Goal: Entertainment & Leisure: Consume media (video, audio)

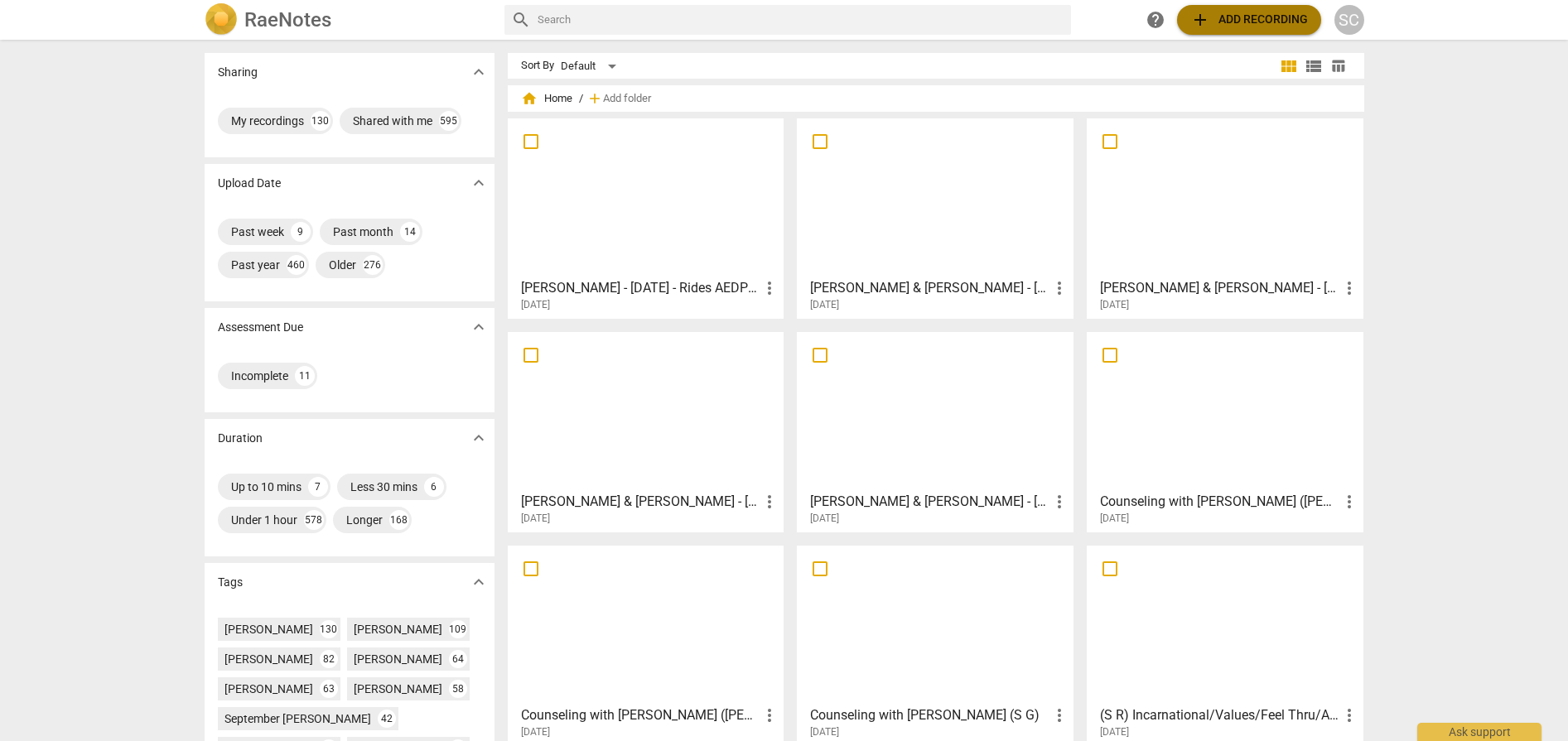
click at [1255, 17] on span "add Add recording" at bounding box center [1248, 19] width 118 height 20
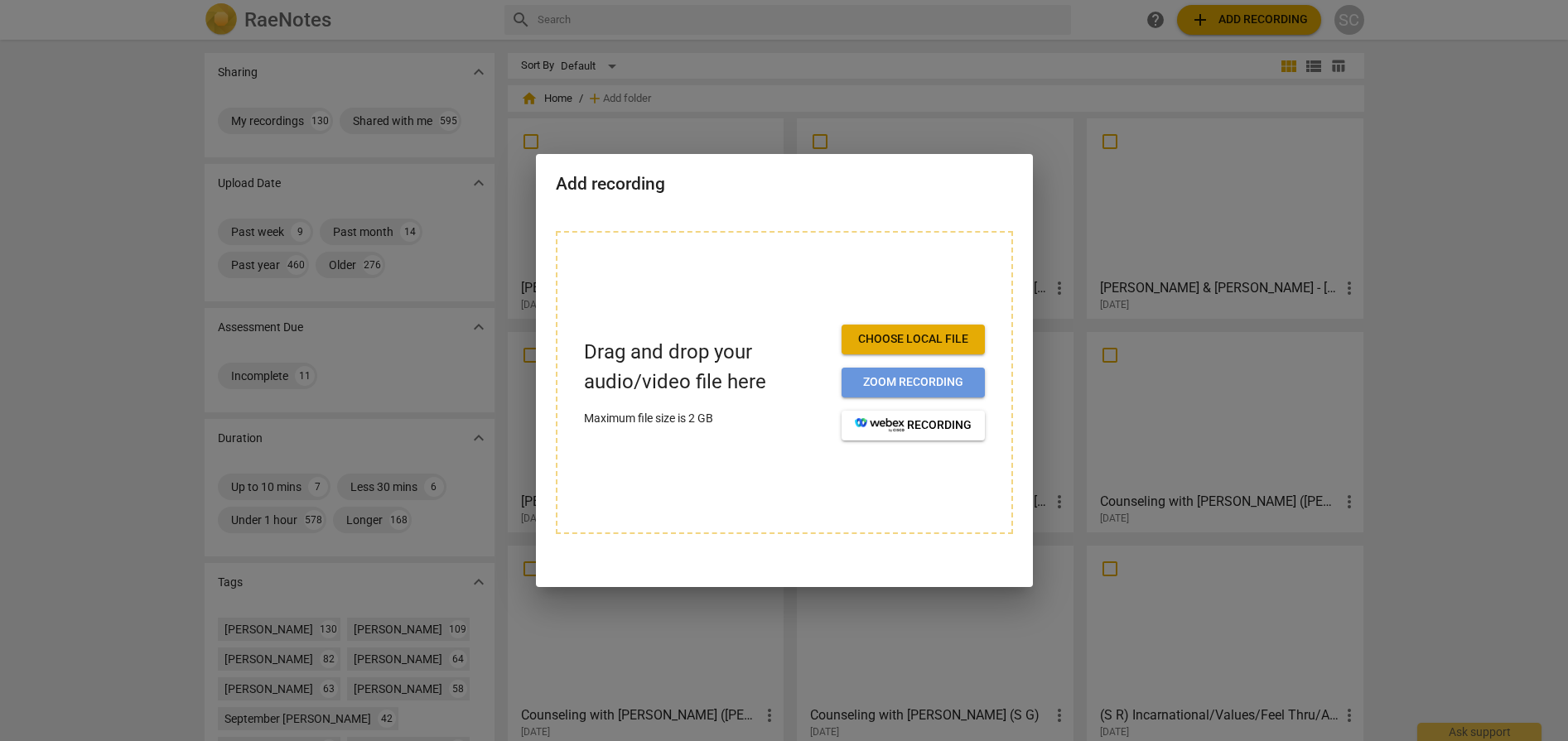
click at [916, 379] on span "Zoom recording" at bounding box center [913, 381] width 117 height 16
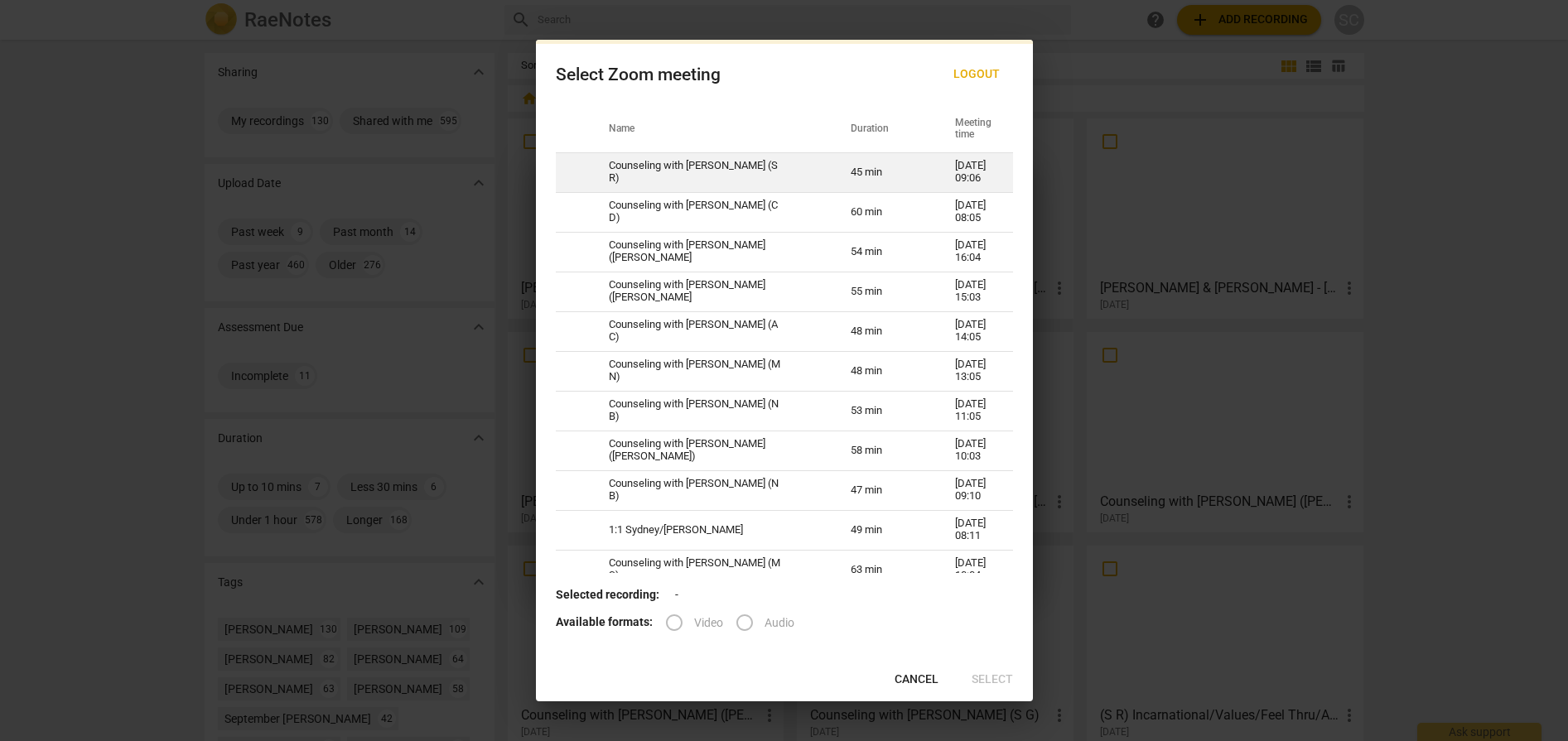
click at [672, 164] on td "Counseling with [PERSON_NAME] (S R)" at bounding box center [710, 172] width 242 height 40
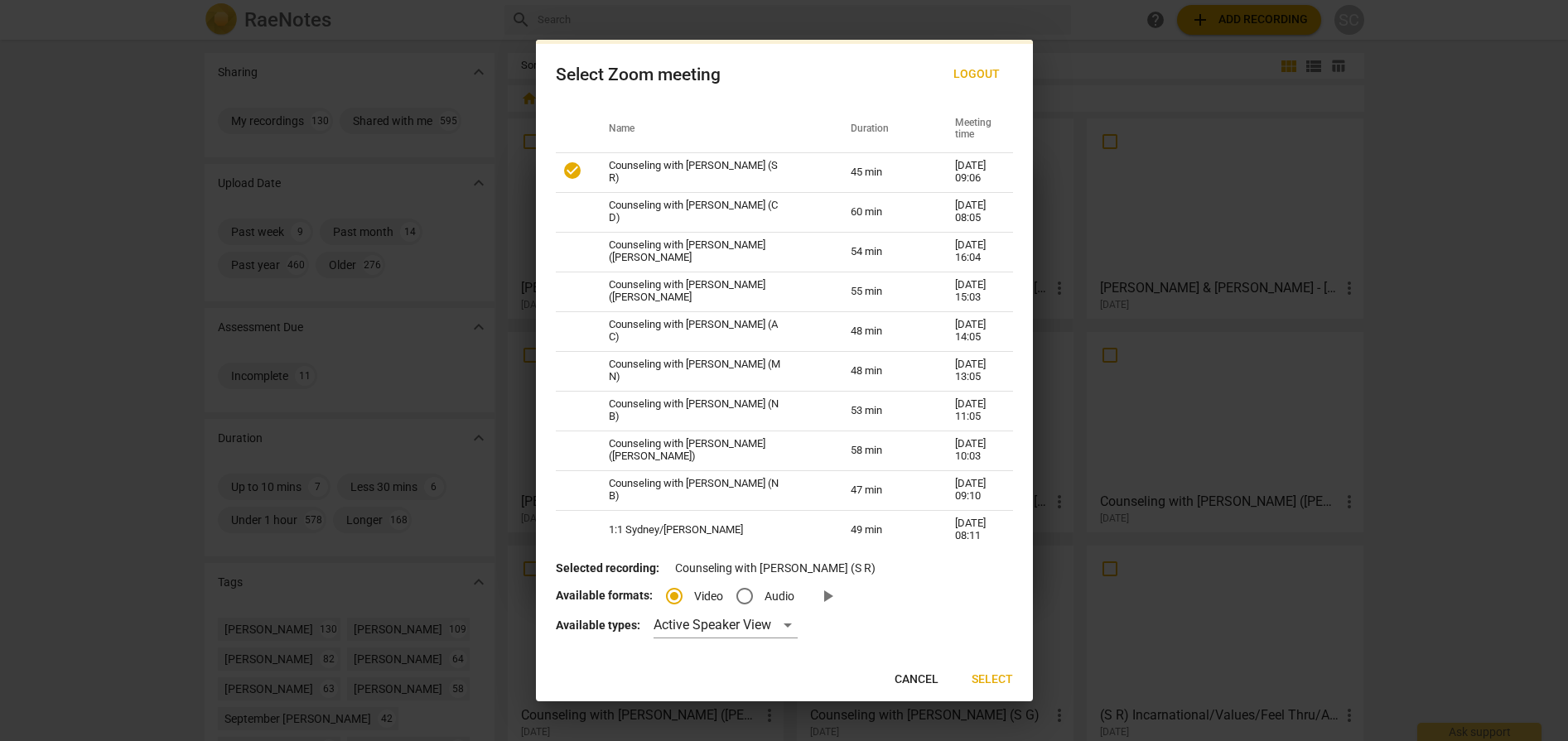
radio input "true"
click at [709, 626] on div "Active Speaker View" at bounding box center [725, 625] width 144 height 27
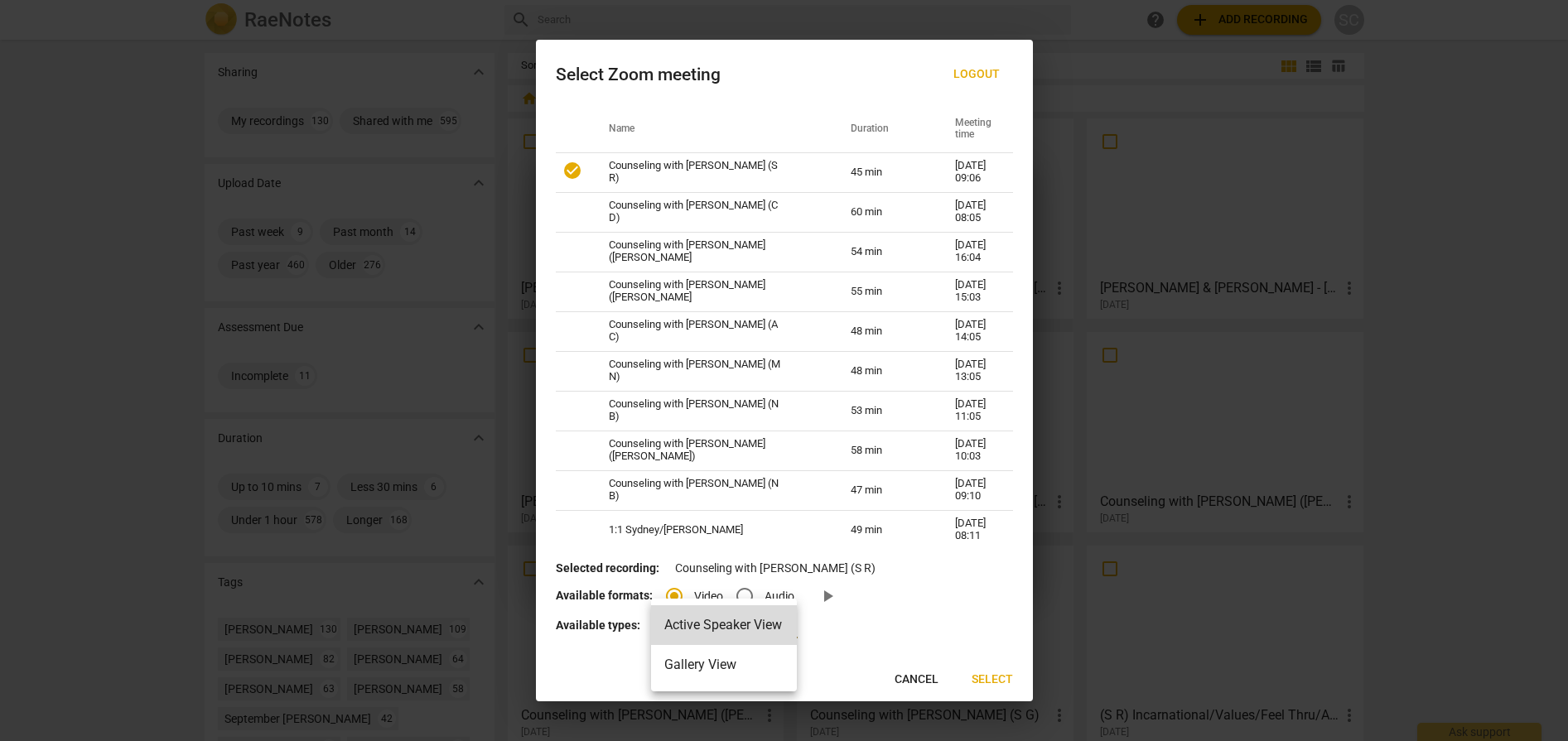
click at [705, 661] on li "Gallery View" at bounding box center [723, 665] width 145 height 40
click at [1001, 683] on span "Select" at bounding box center [991, 679] width 41 height 16
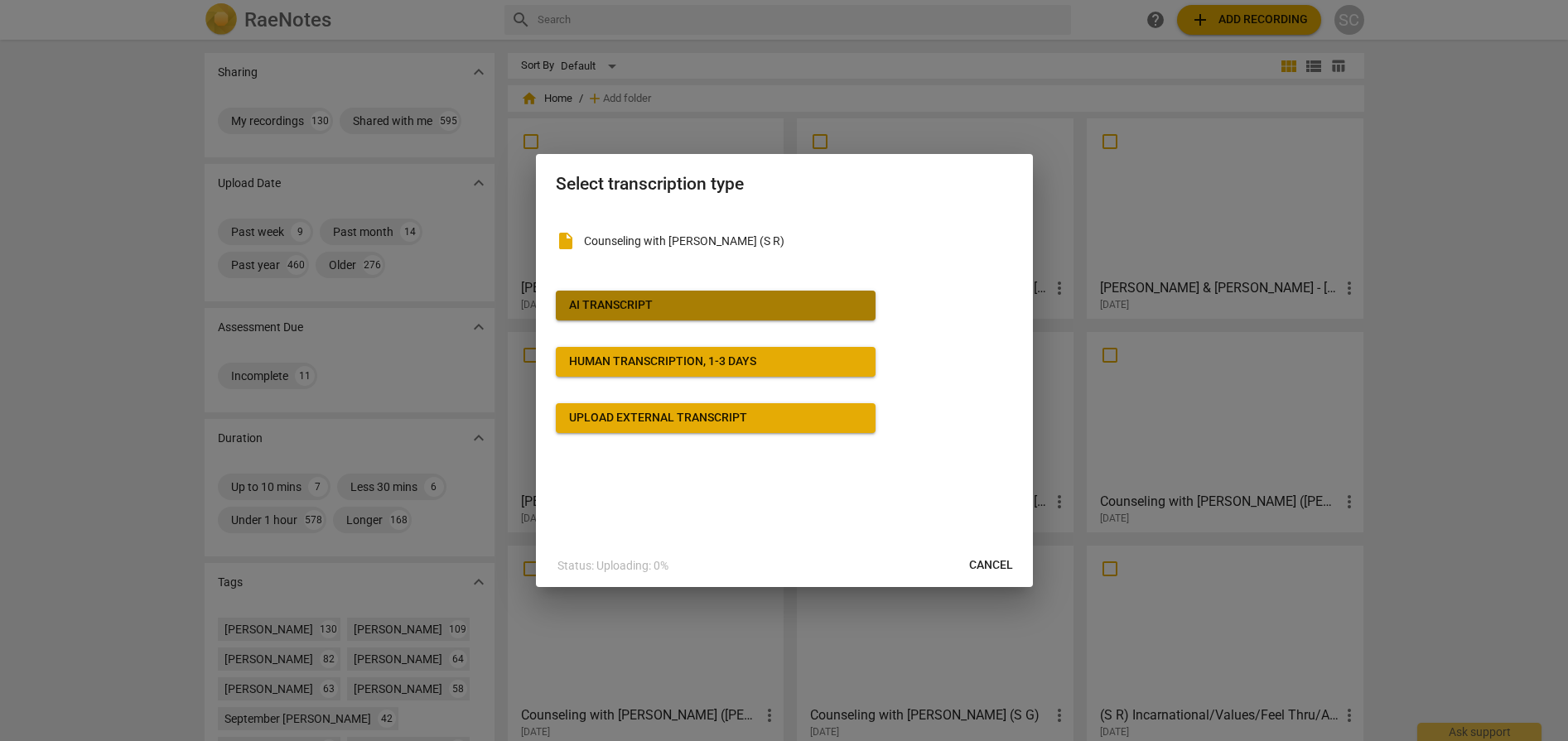
click at [662, 292] on button "AI Transcript" at bounding box center [716, 305] width 320 height 30
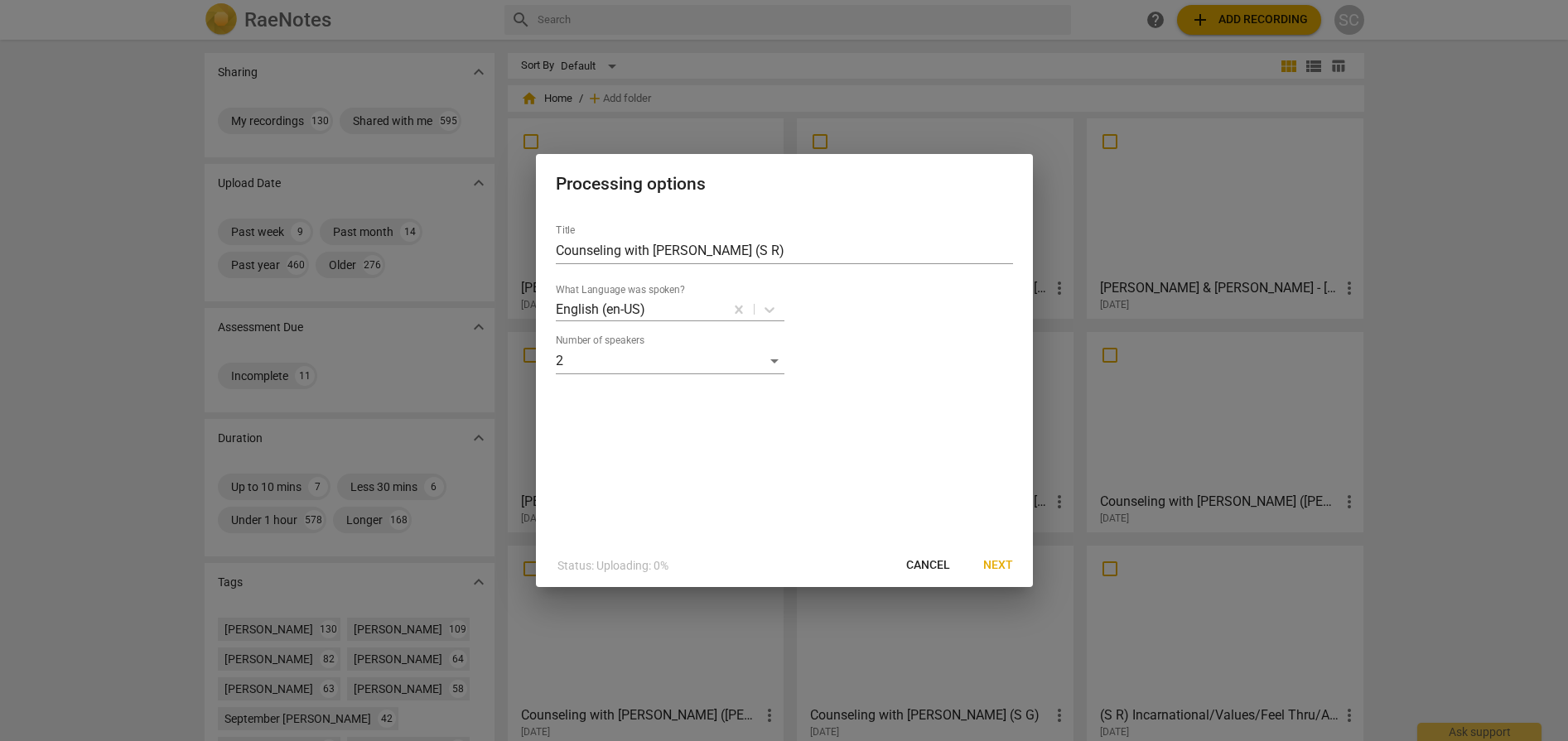
click at [990, 562] on span "Next" at bounding box center [998, 565] width 30 height 16
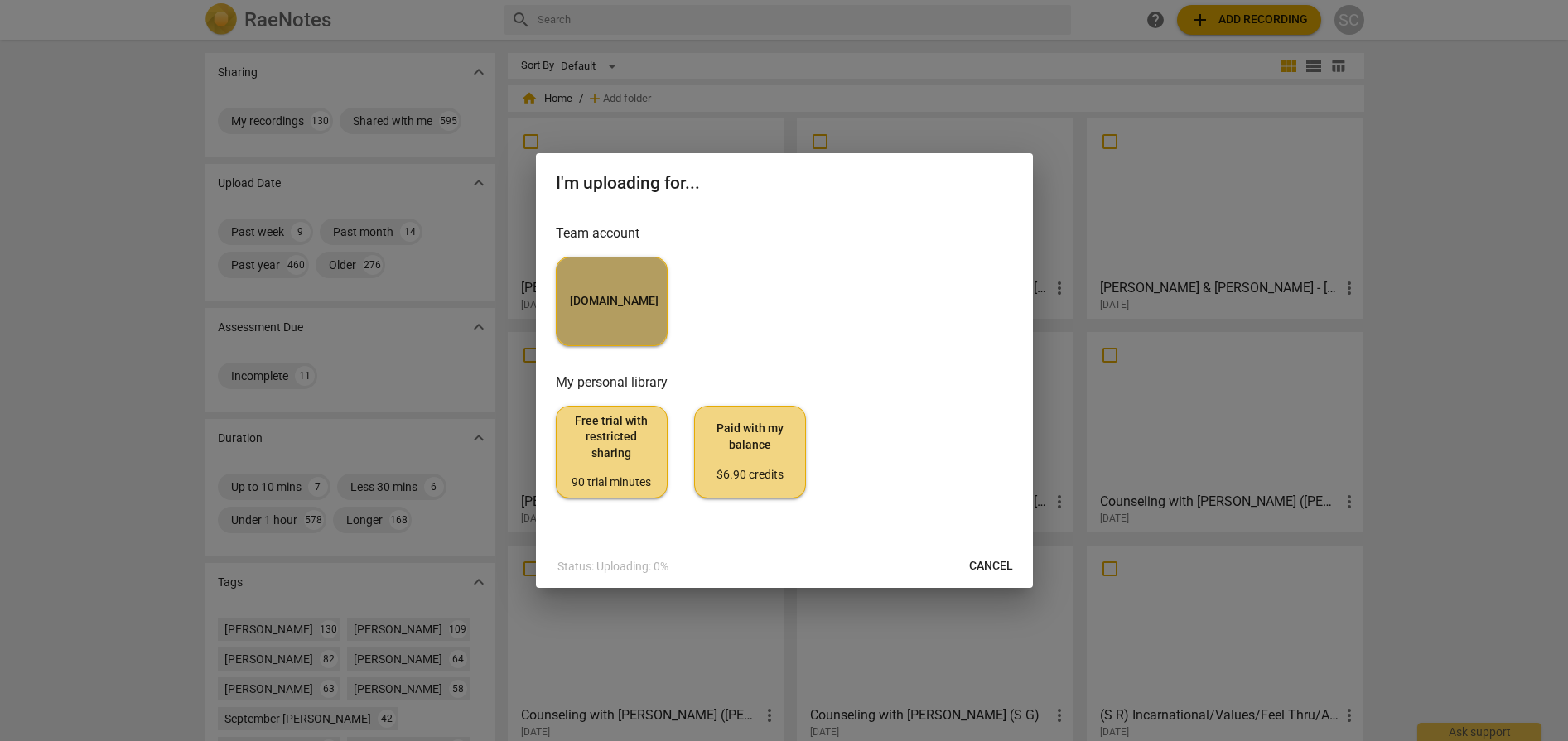
click at [653, 294] on span "[DOMAIN_NAME]" at bounding box center [611, 300] width 83 height 16
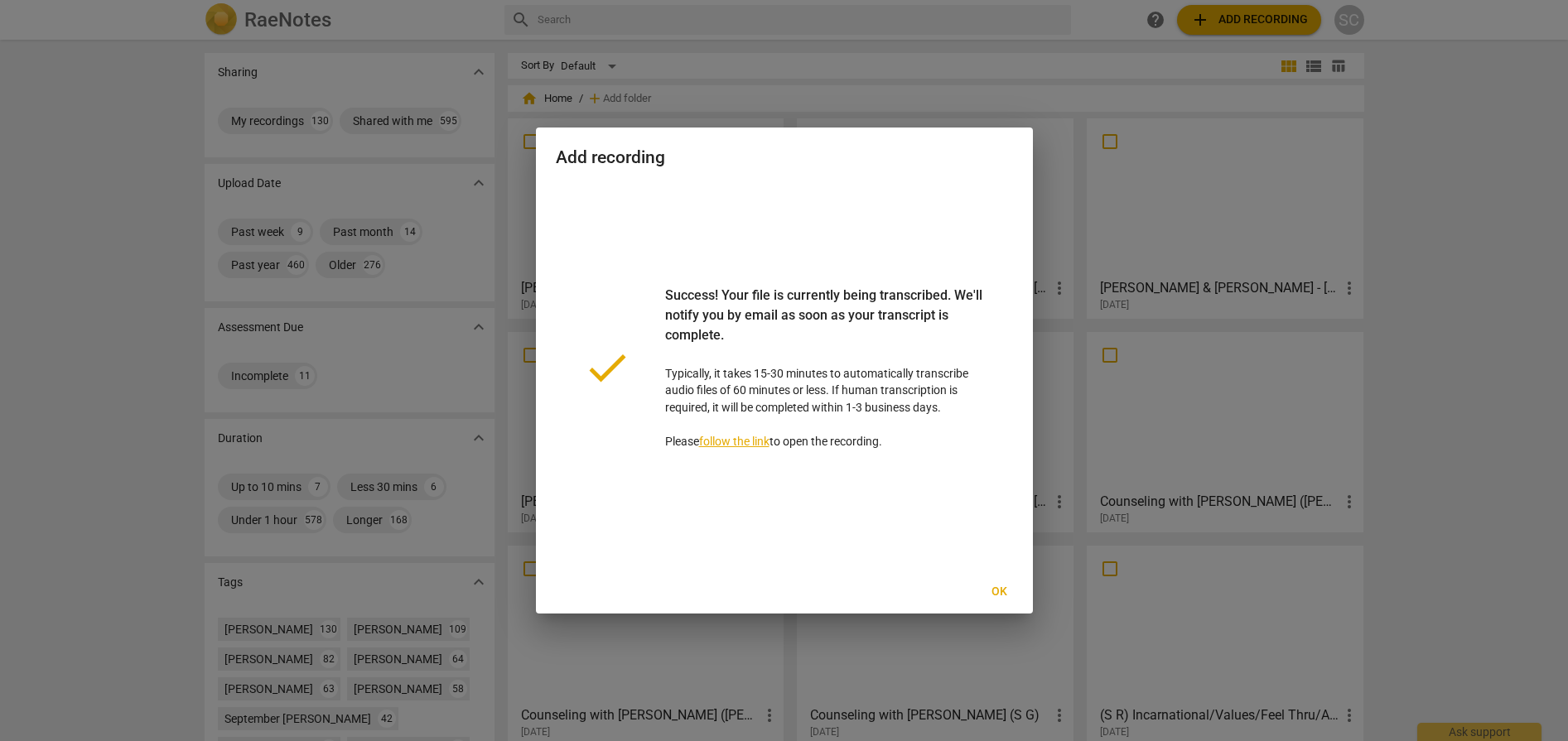
click at [1470, 297] on div at bounding box center [784, 370] width 1568 height 741
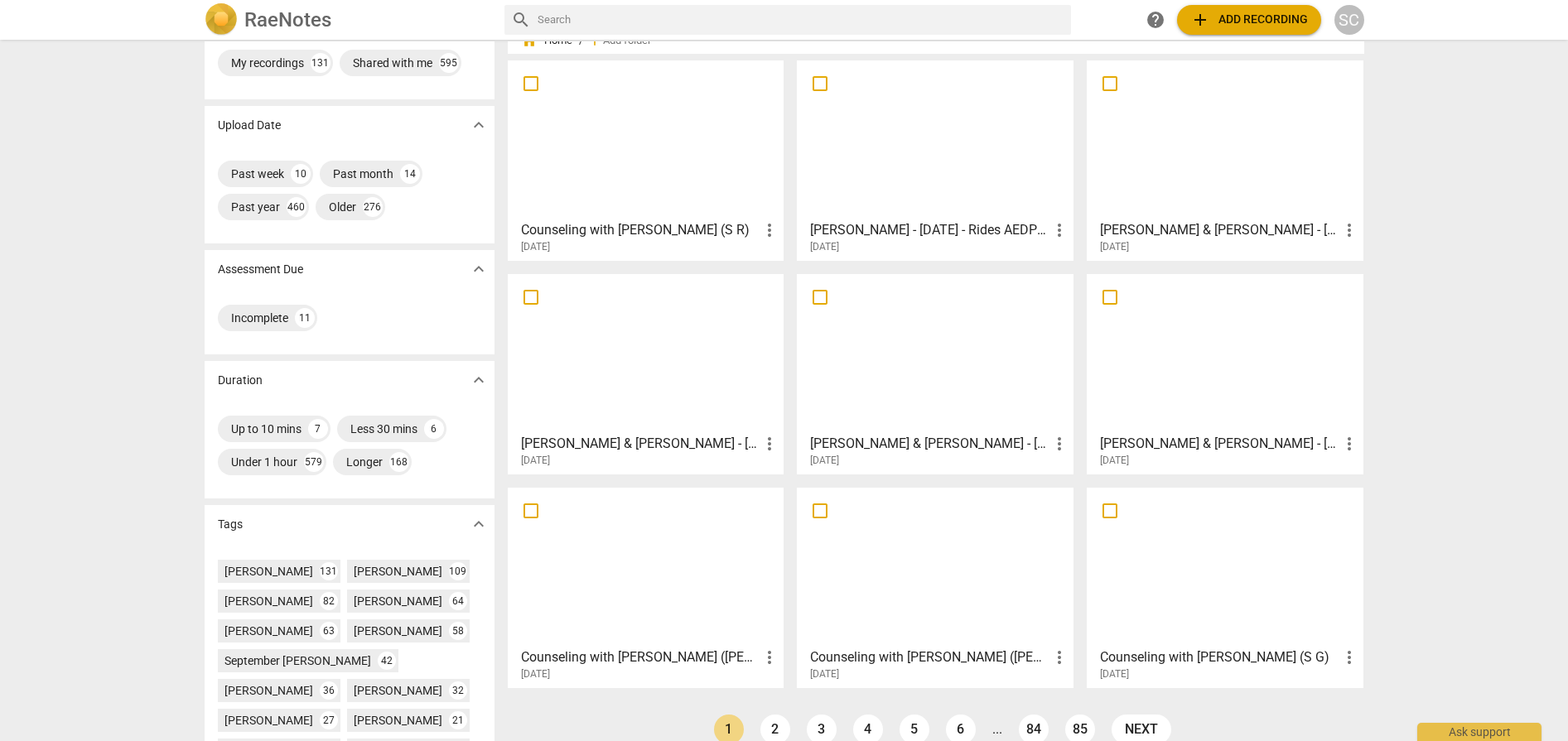
scroll to position [110, 0]
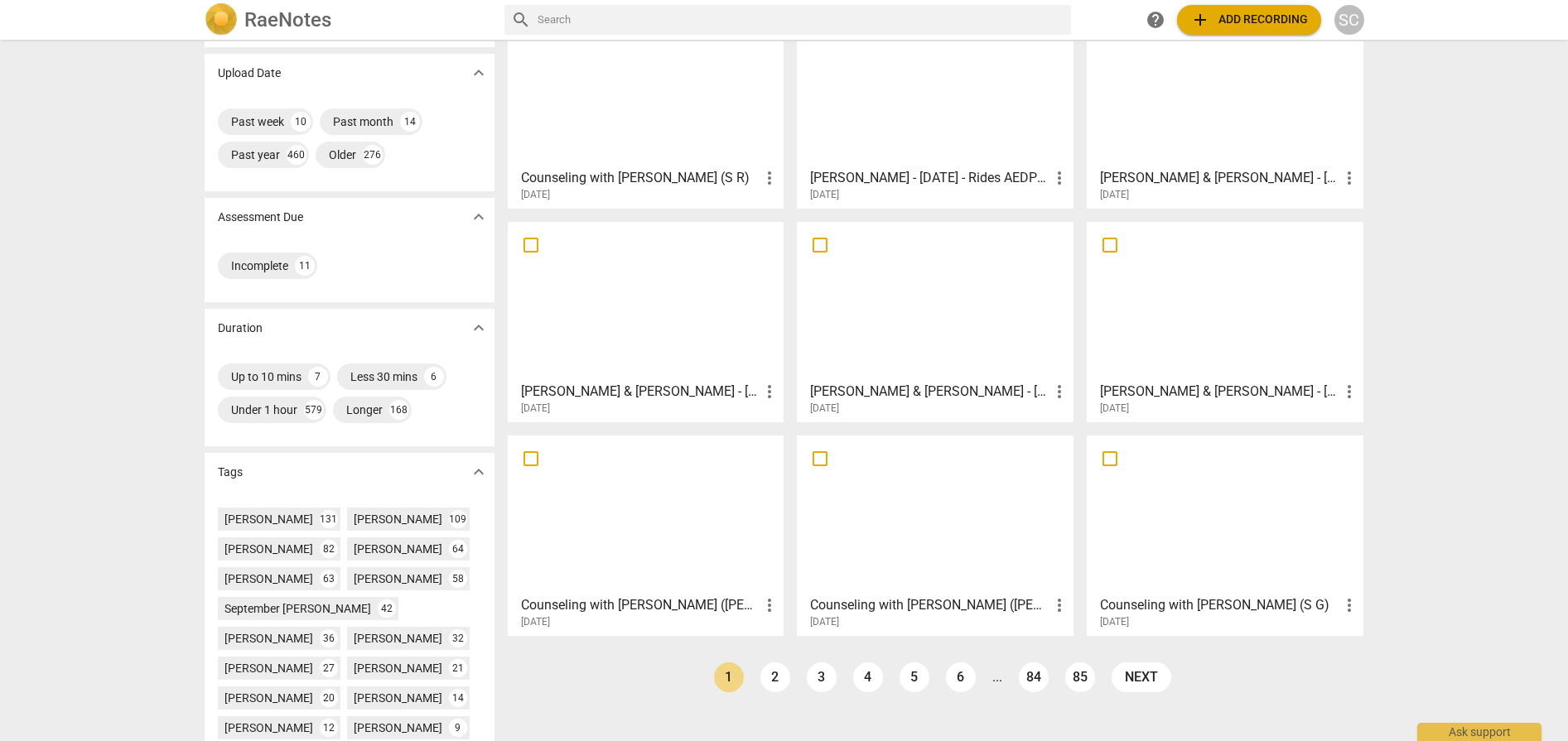
click at [1172, 299] on div at bounding box center [1225, 300] width 265 height 146
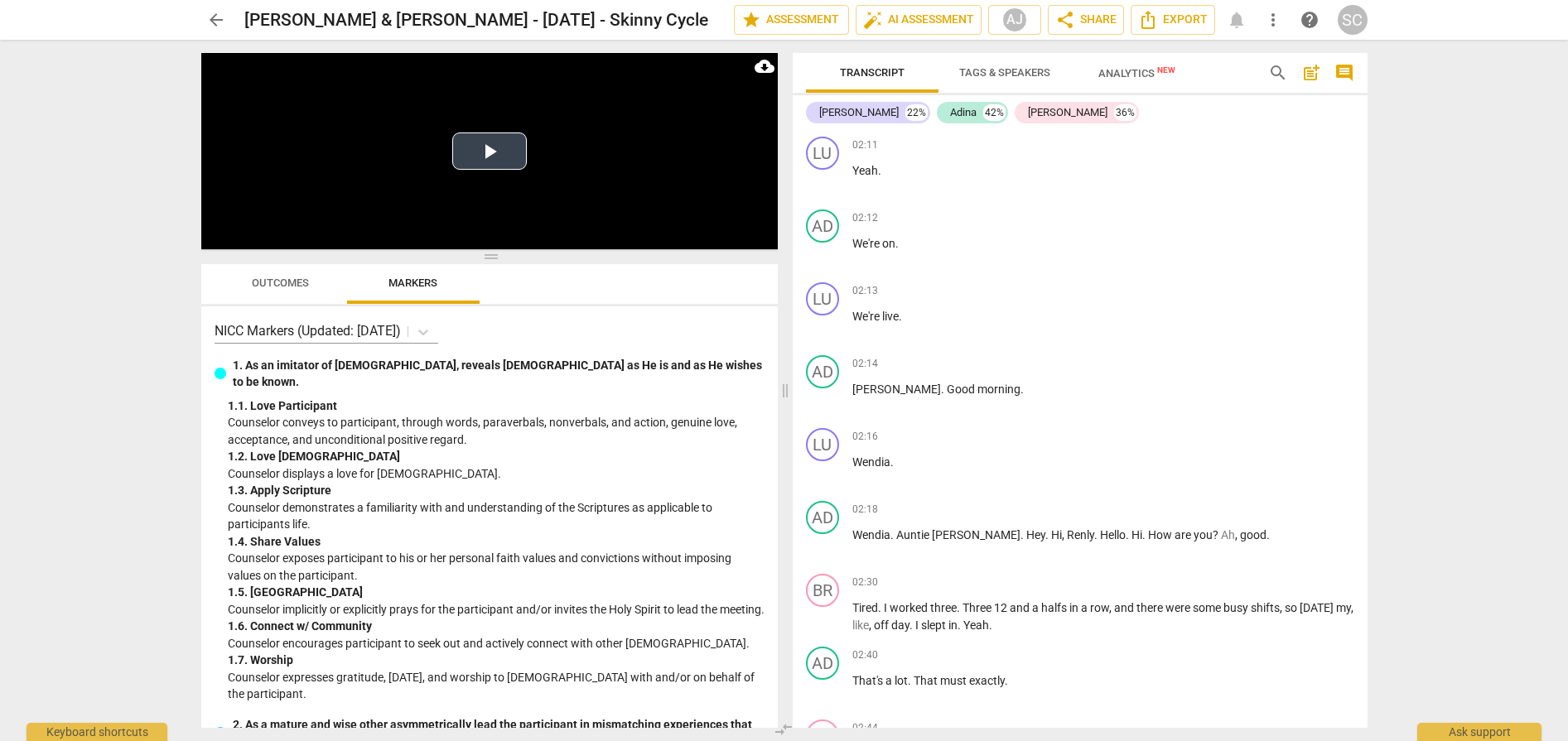
click at [487, 150] on button "Play Video" at bounding box center [490, 151] width 75 height 37
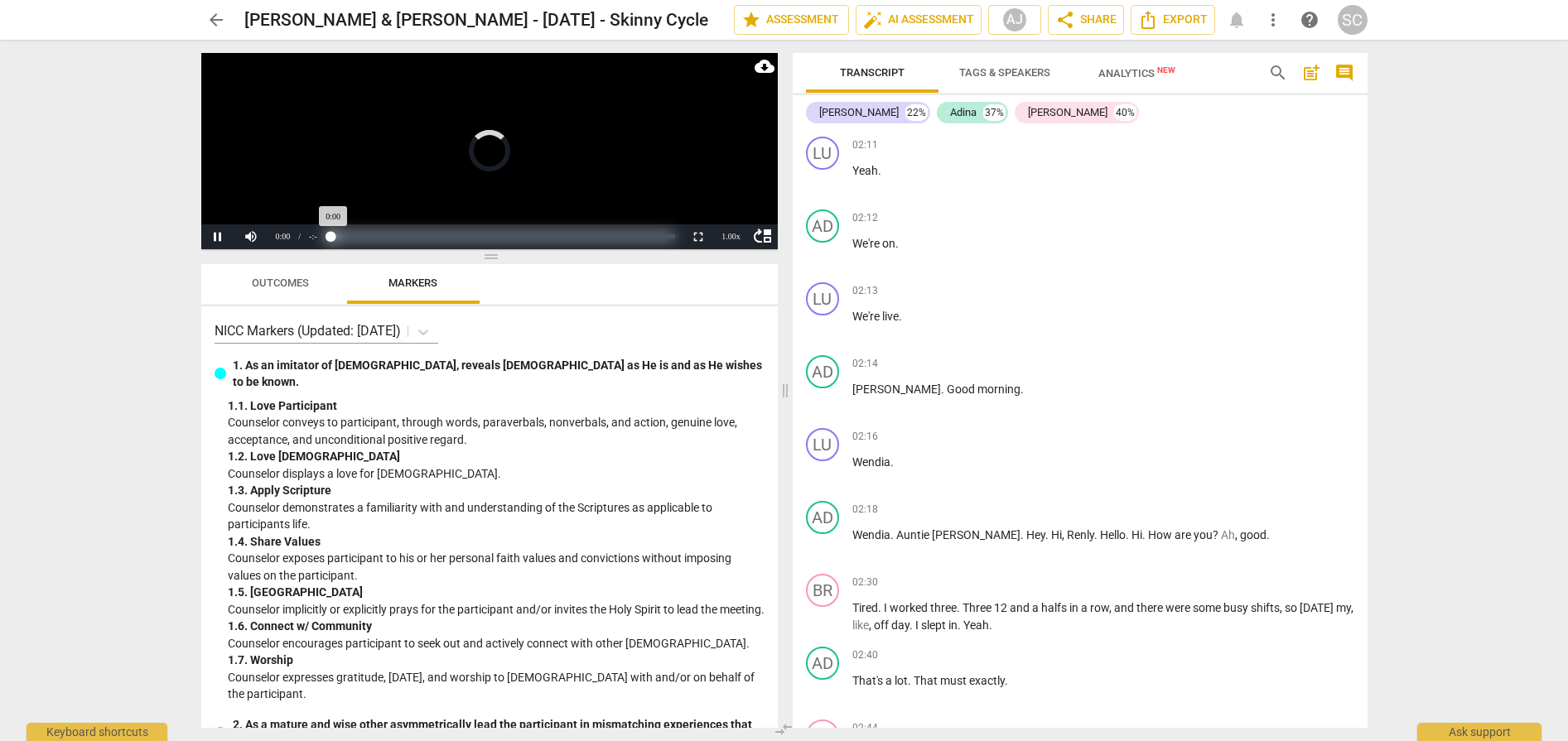
click at [424, 237] on div "Progress : NaN%" at bounding box center [502, 236] width 343 height 4
click at [436, 235] on div "Loaded : 0% Progress : 27.46%" at bounding box center [511, 236] width 329 height 4
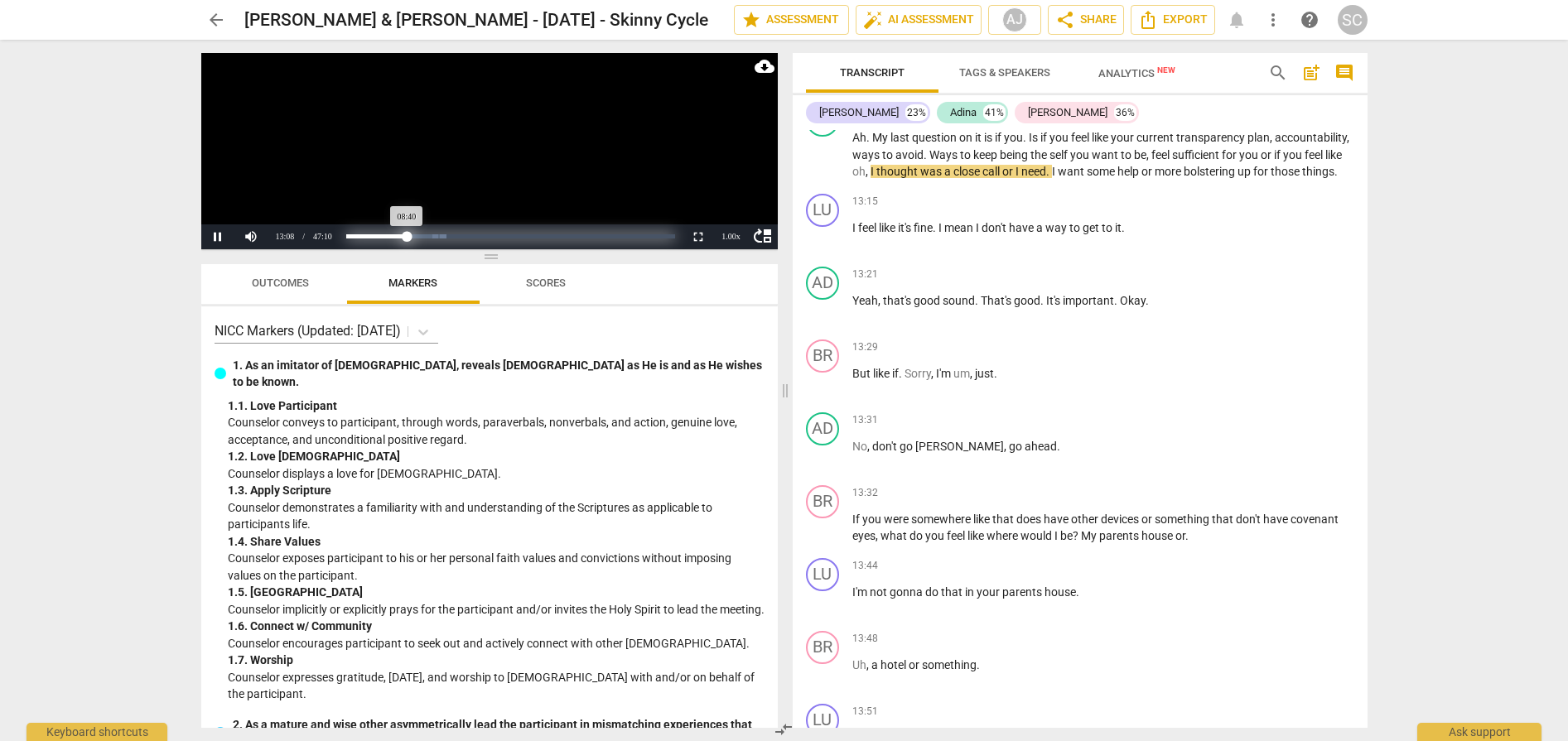
click at [407, 234] on div "Loaded : 0% Progress : 18.39%" at bounding box center [511, 236] width 329 height 4
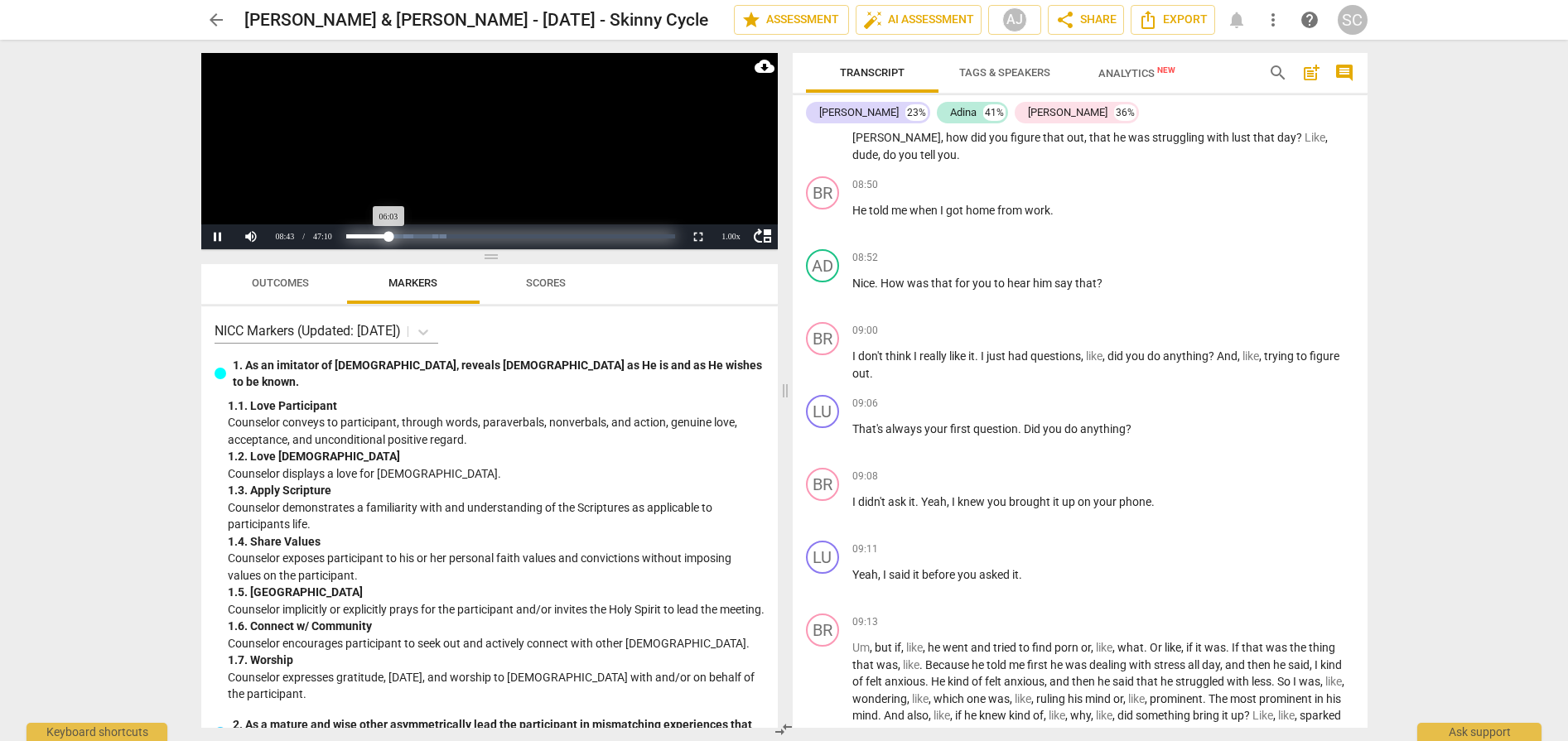
click at [388, 236] on div "Loaded : 0% Progress : 12.85%" at bounding box center [511, 236] width 329 height 4
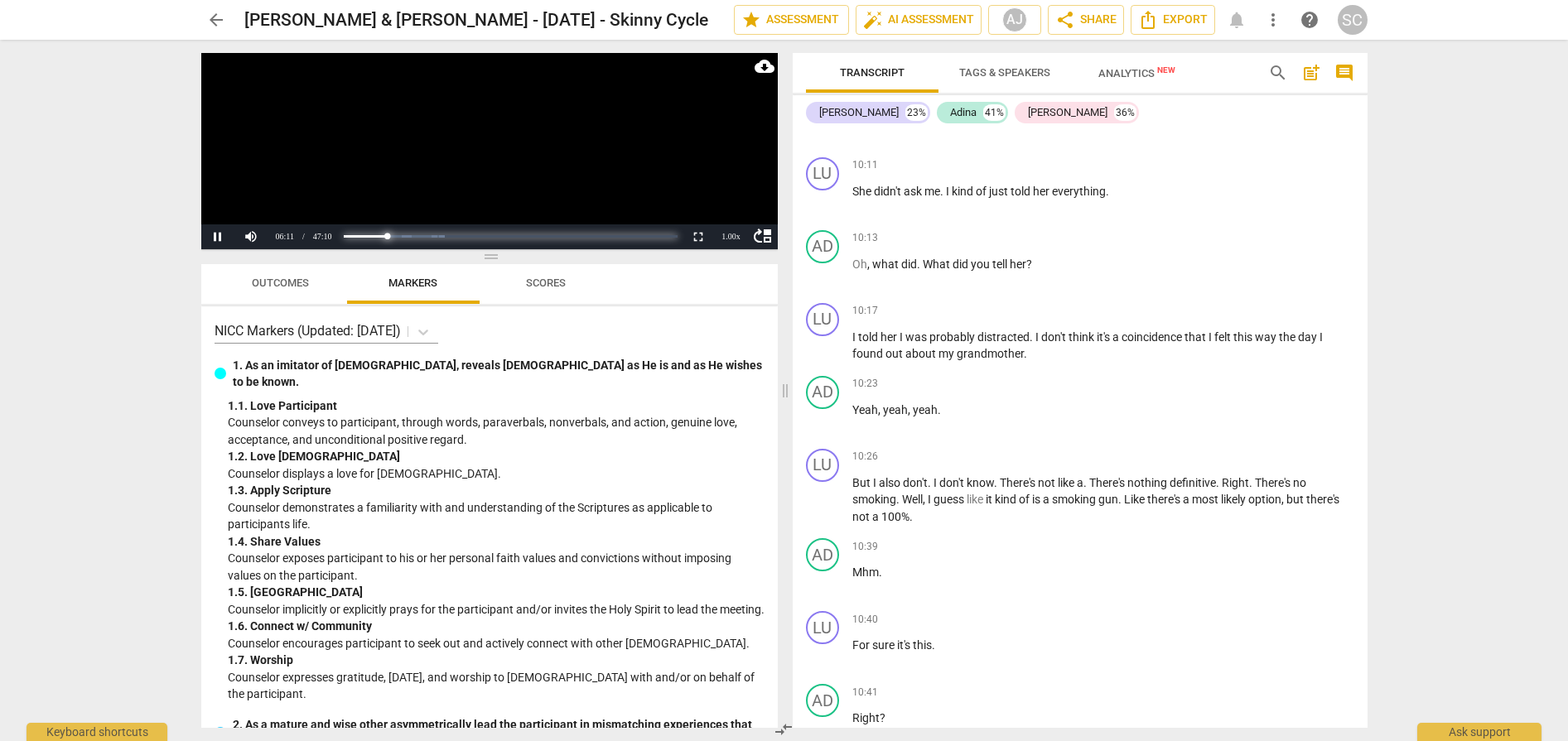
scroll to position [6752, 0]
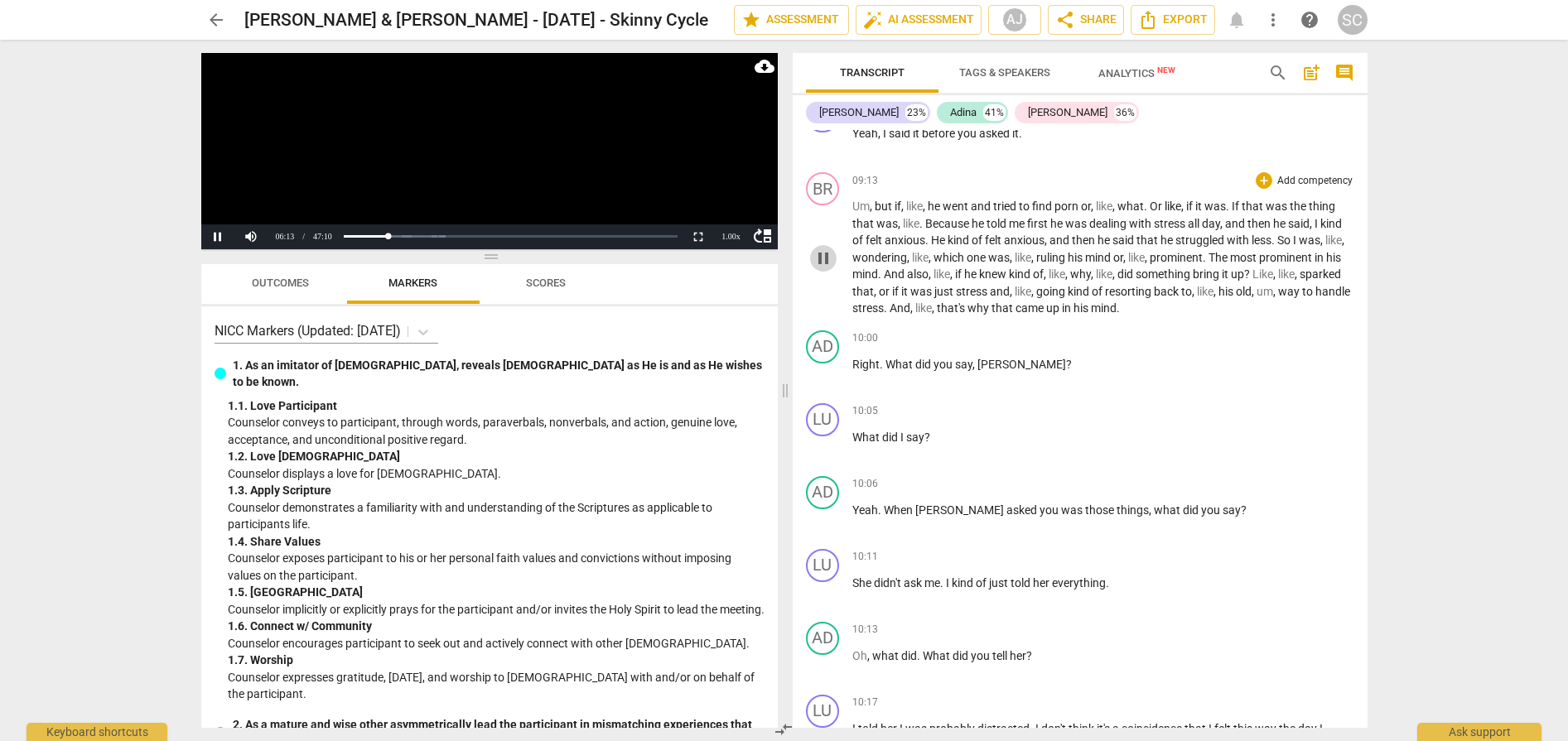
click at [831, 254] on span "pause" at bounding box center [823, 258] width 20 height 20
click at [828, 256] on span "play_arrow" at bounding box center [823, 258] width 20 height 20
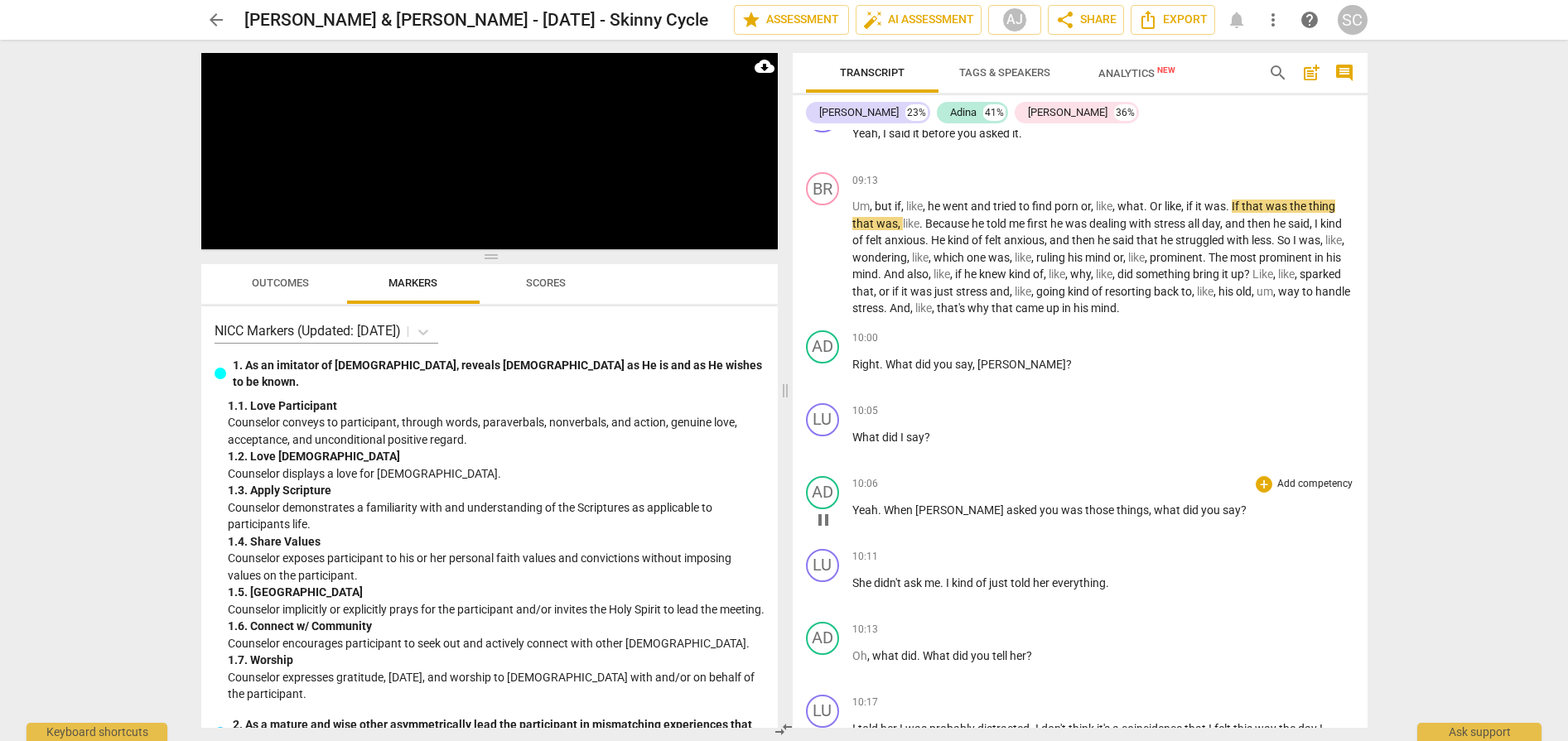
scroll to position [6973, 0]
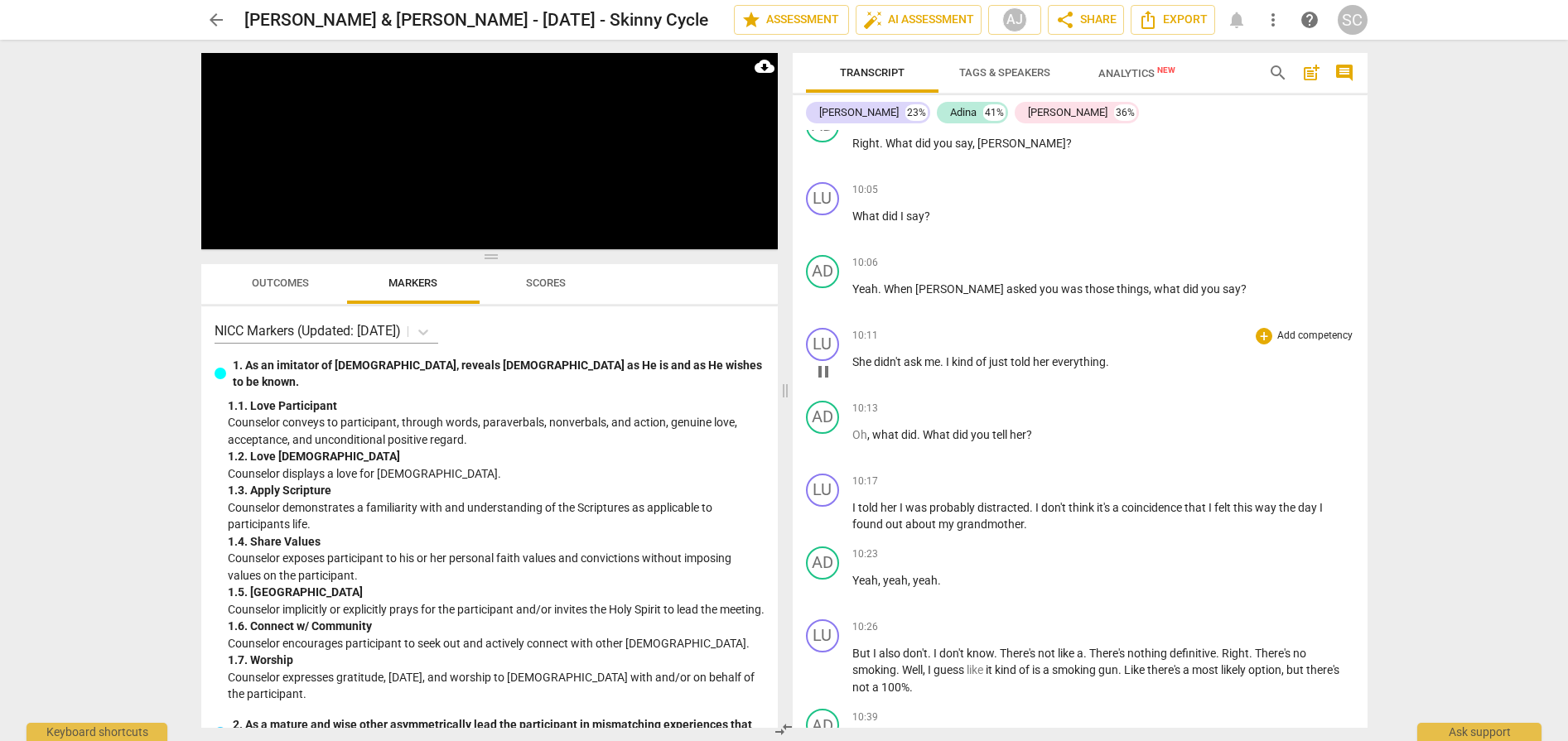
click at [825, 371] on span "pause" at bounding box center [823, 371] width 20 height 20
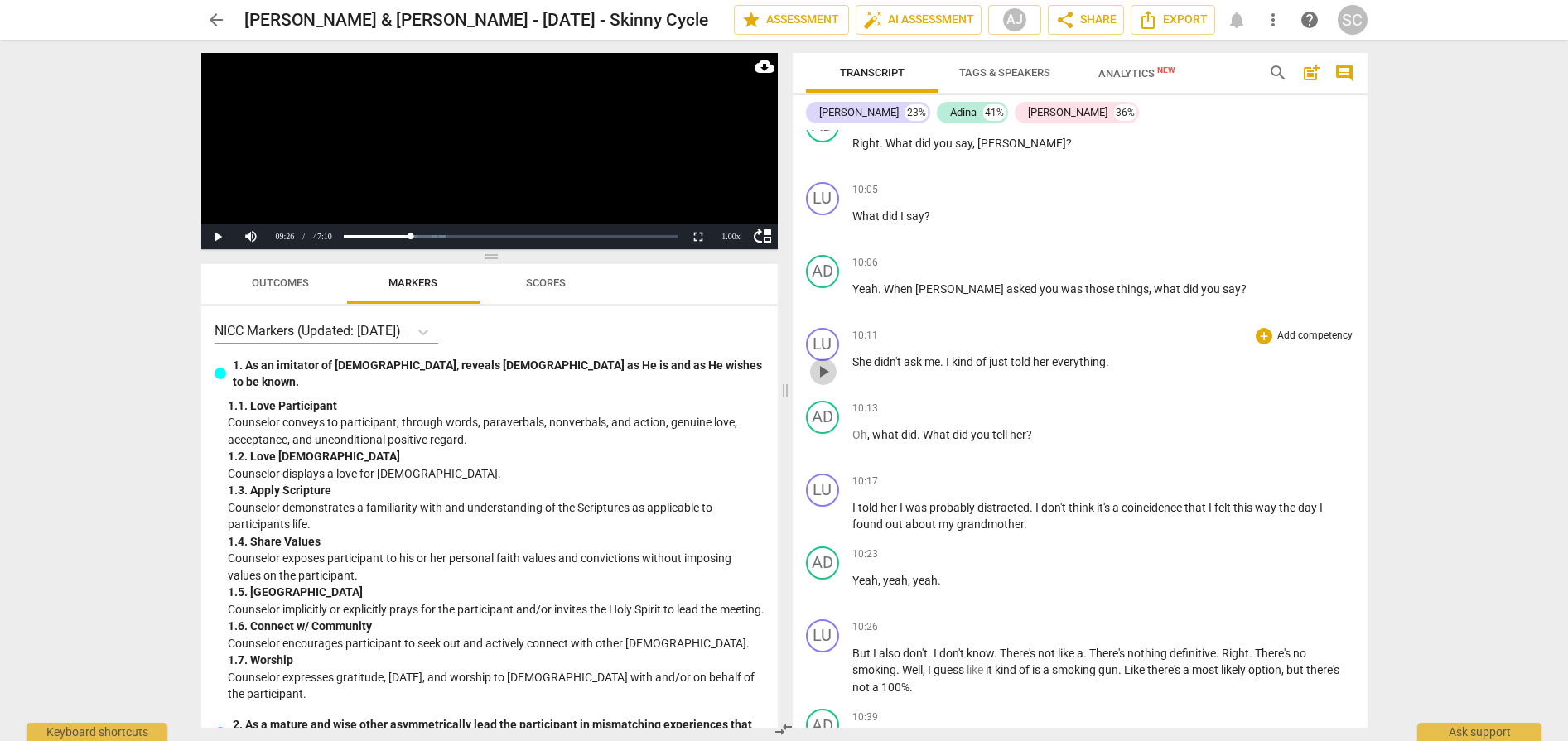
click at [825, 371] on span "play_arrow" at bounding box center [823, 371] width 20 height 20
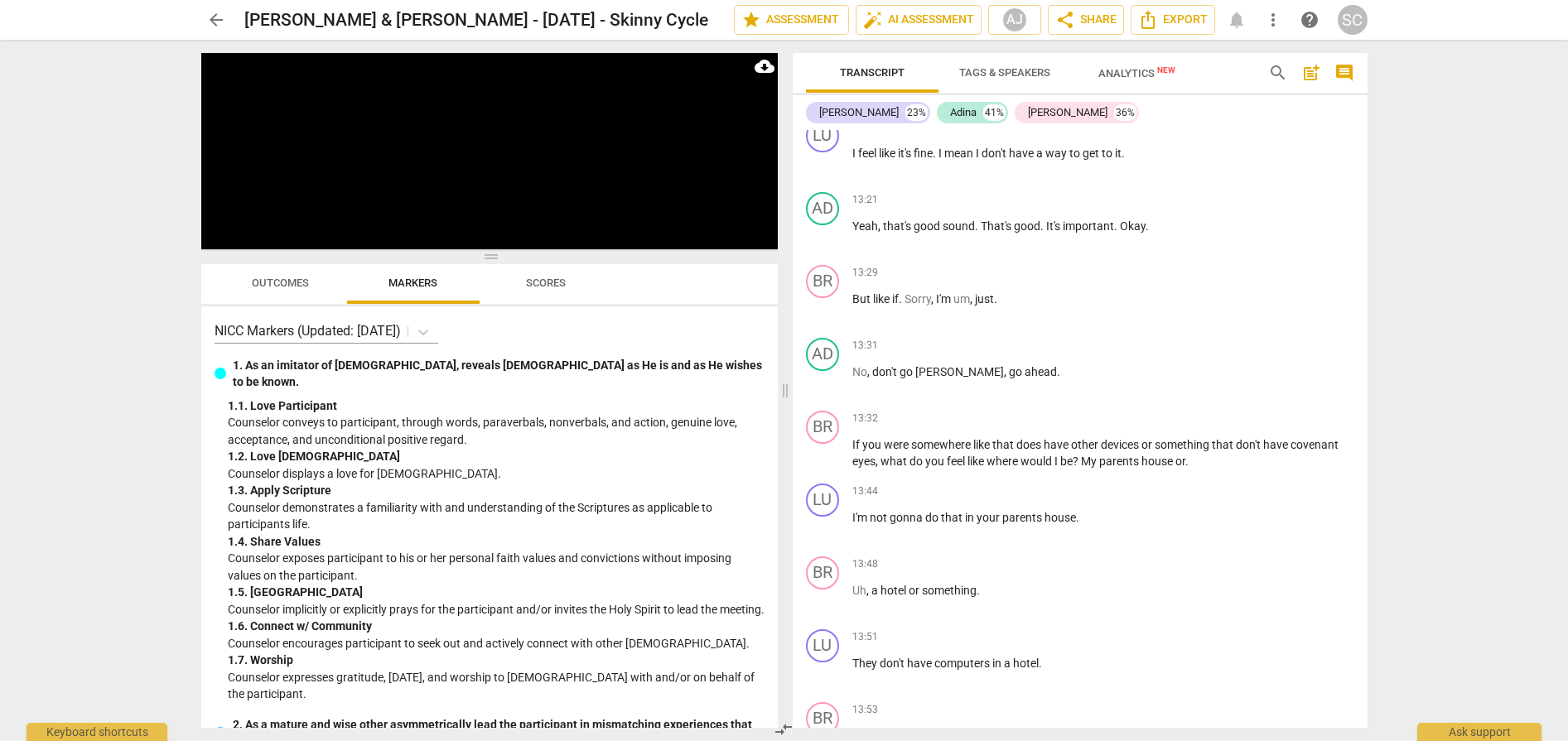
scroll to position [10063, 0]
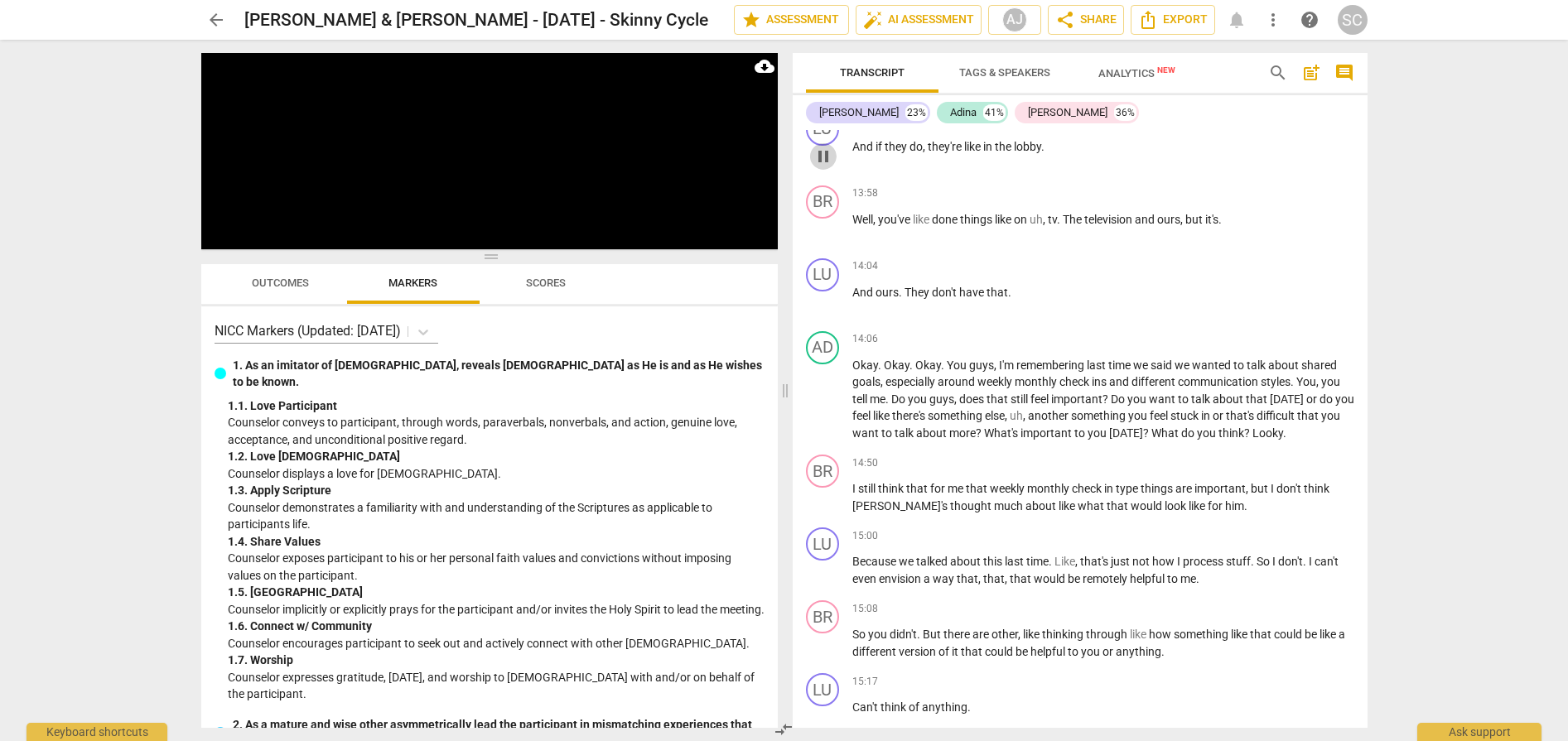
click at [822, 166] on span "pause" at bounding box center [823, 156] width 20 height 20
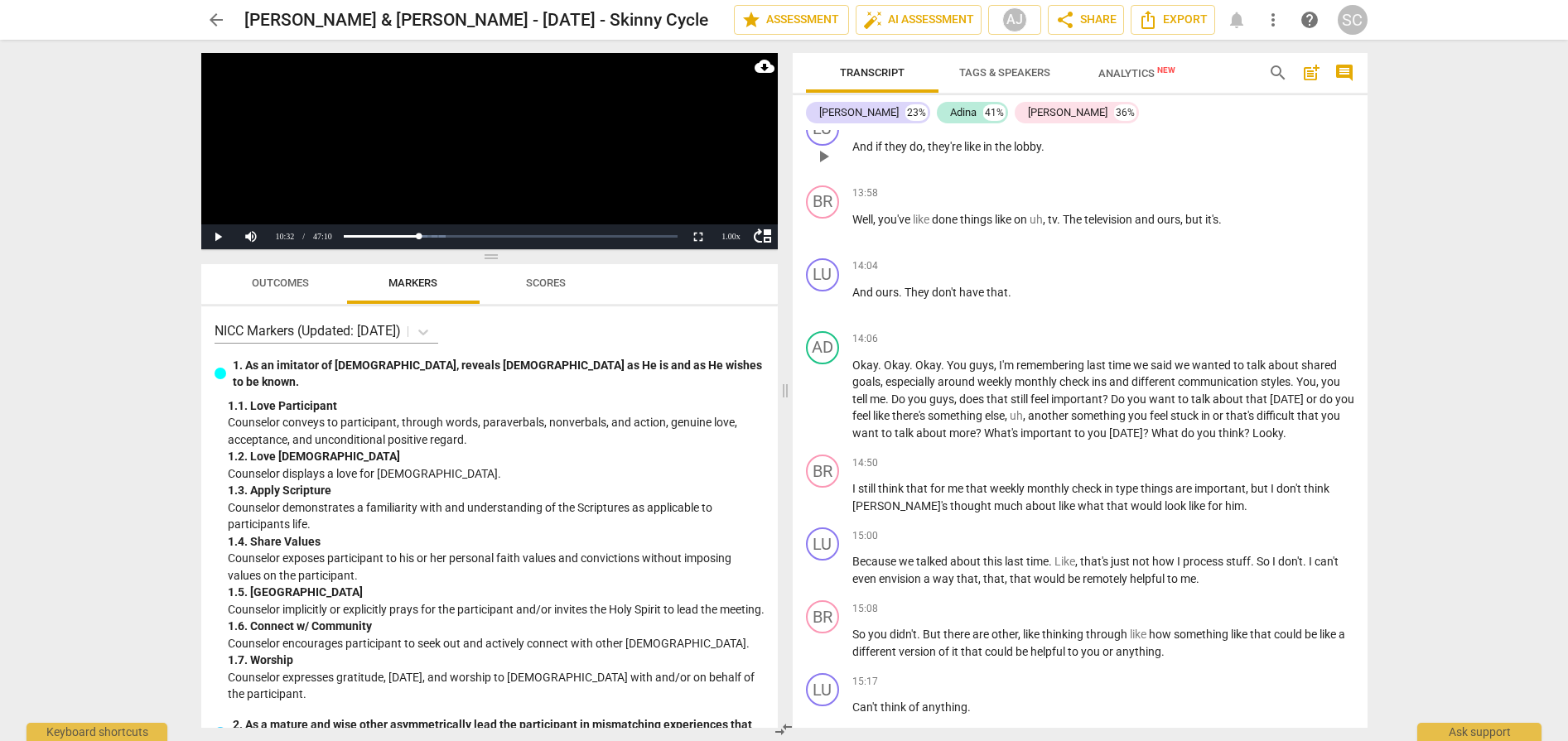
click at [822, 166] on span "play_arrow" at bounding box center [823, 156] width 20 height 20
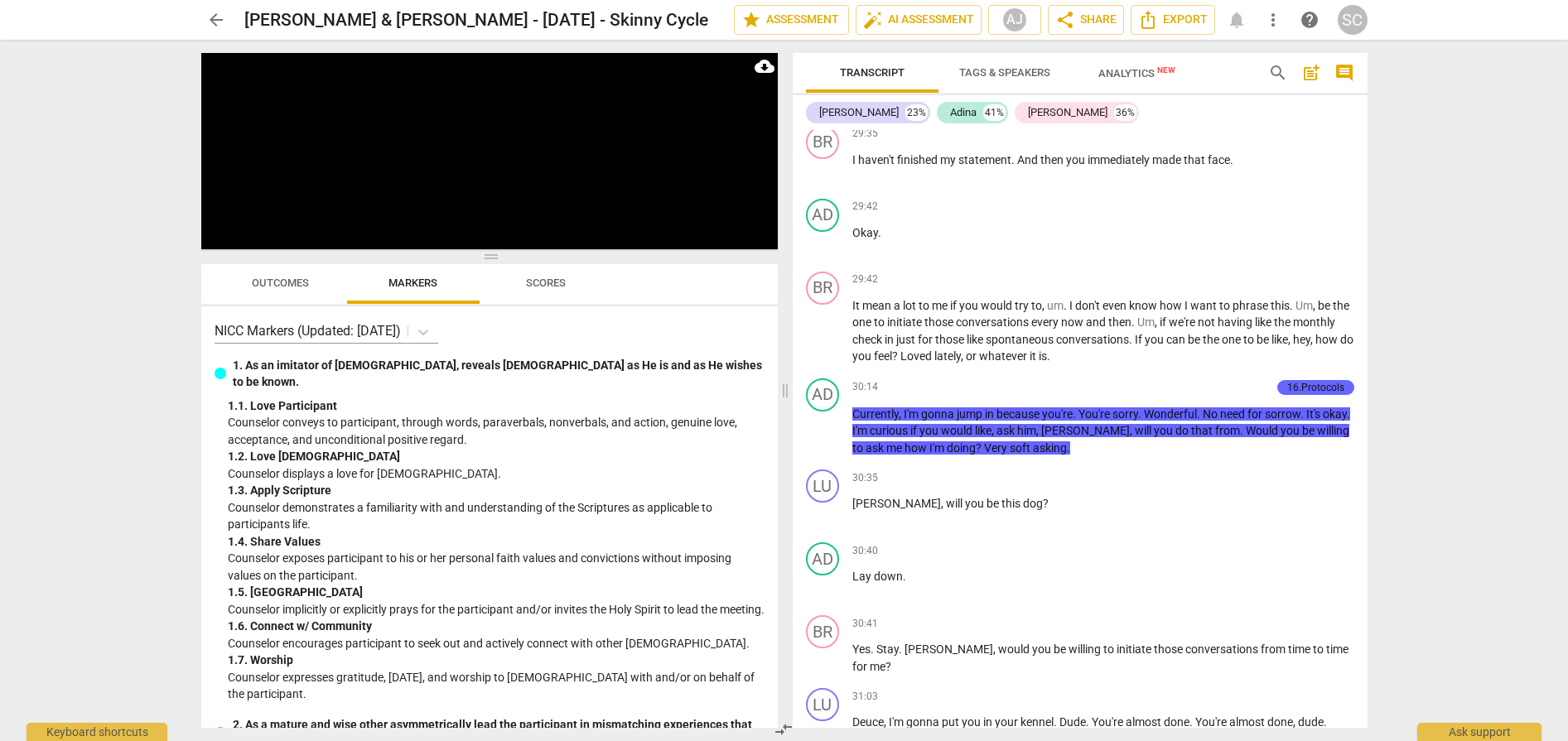
scroll to position [17458, 0]
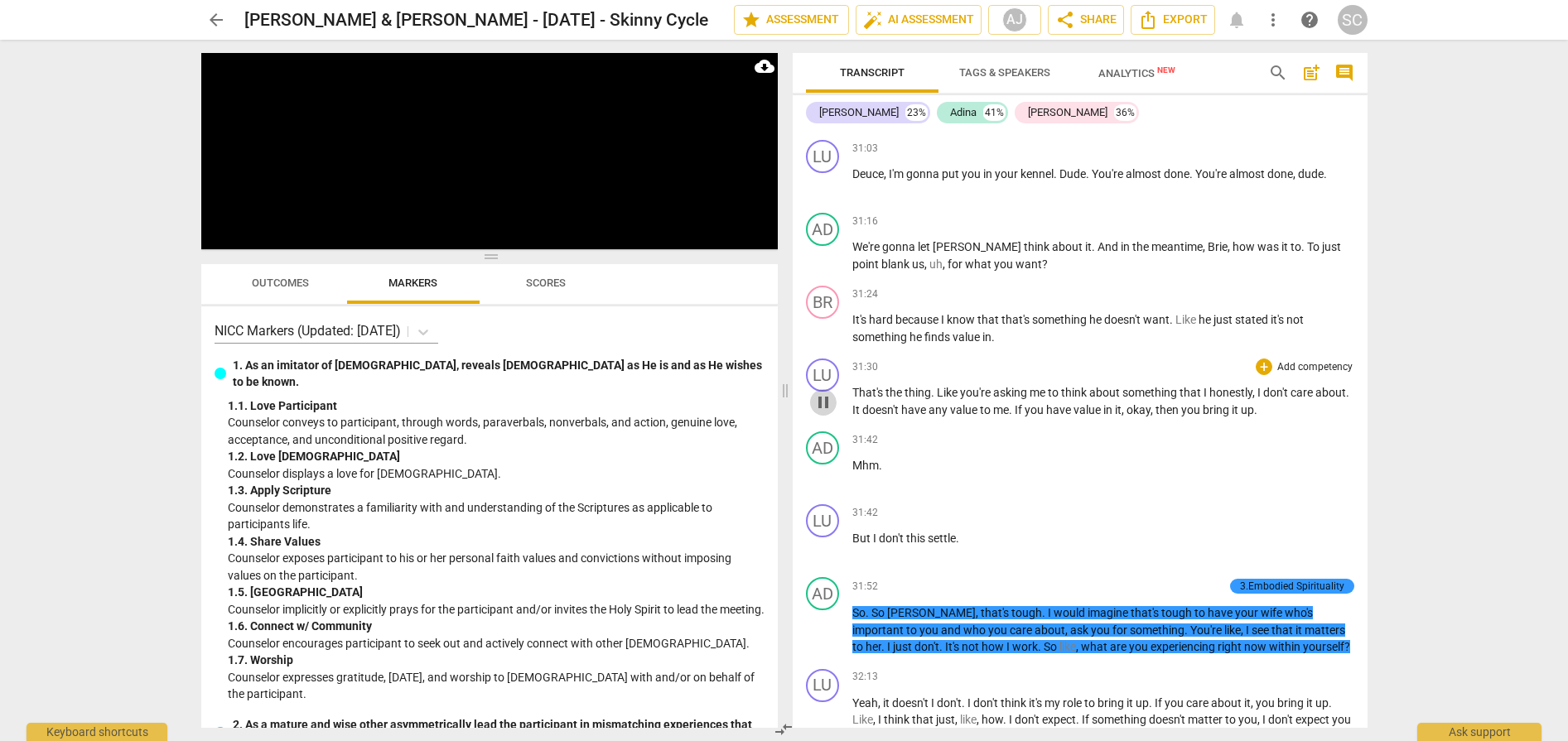
click at [825, 412] on span "pause" at bounding box center [823, 402] width 20 height 20
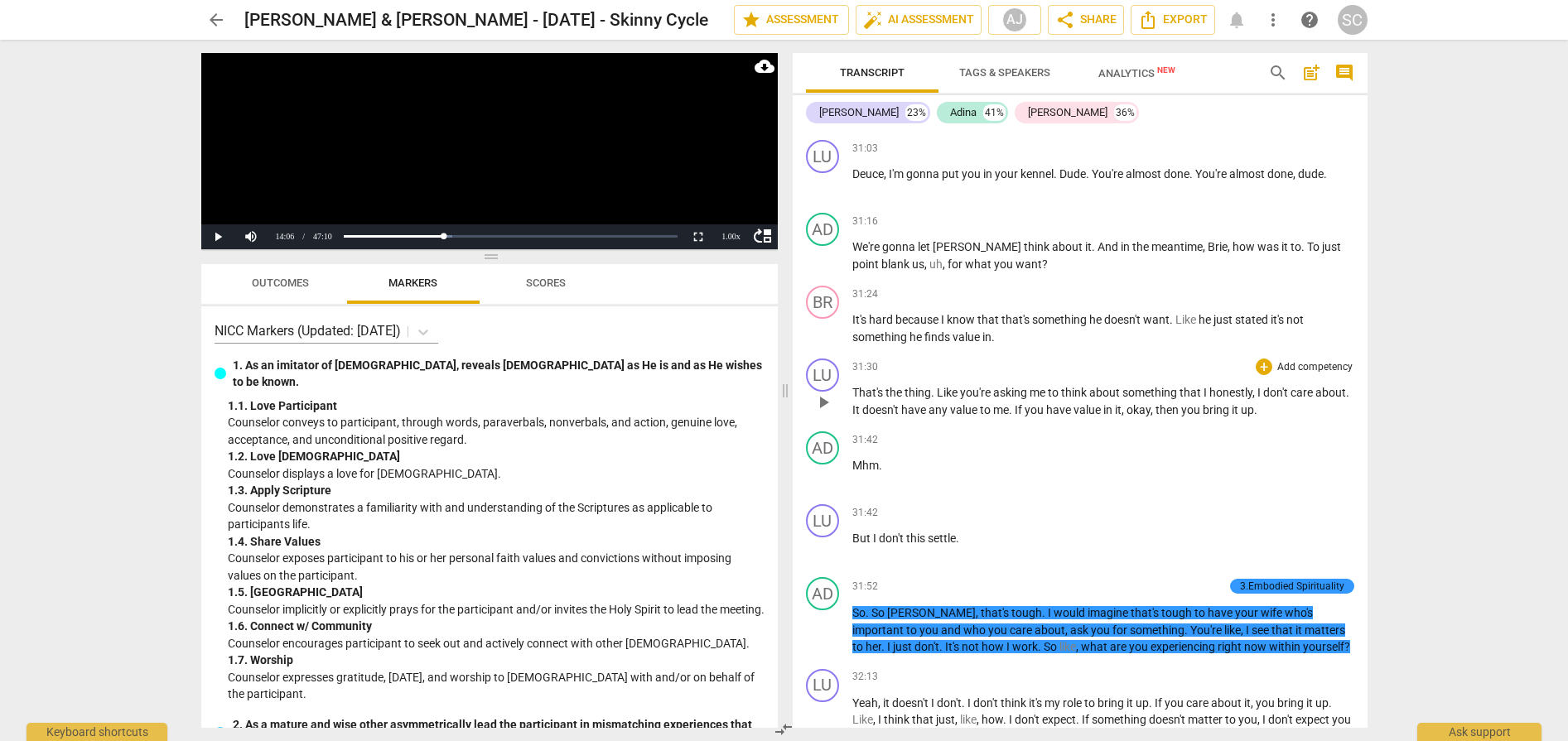
click at [825, 412] on span "play_arrow" at bounding box center [823, 402] width 20 height 20
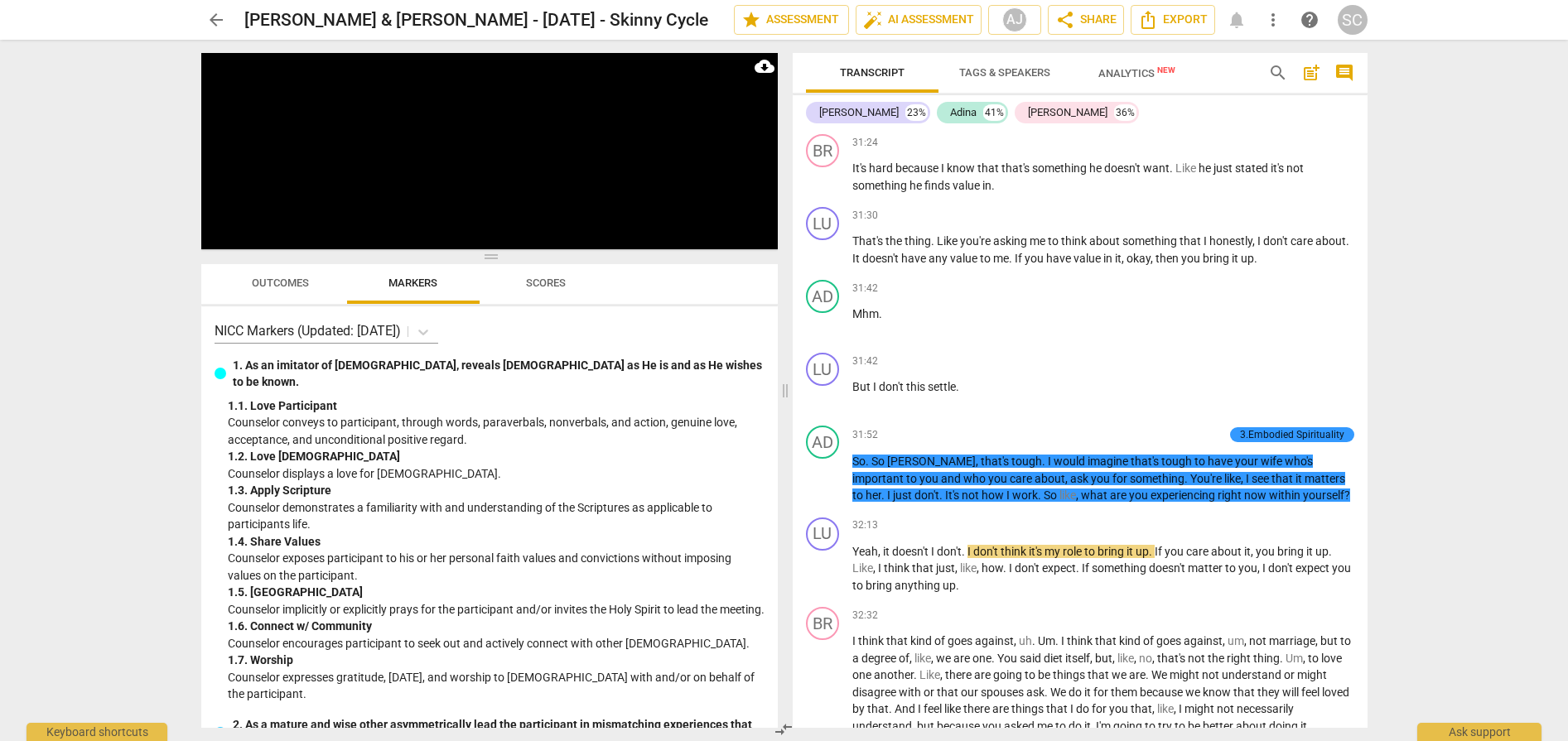
scroll to position [17599, 0]
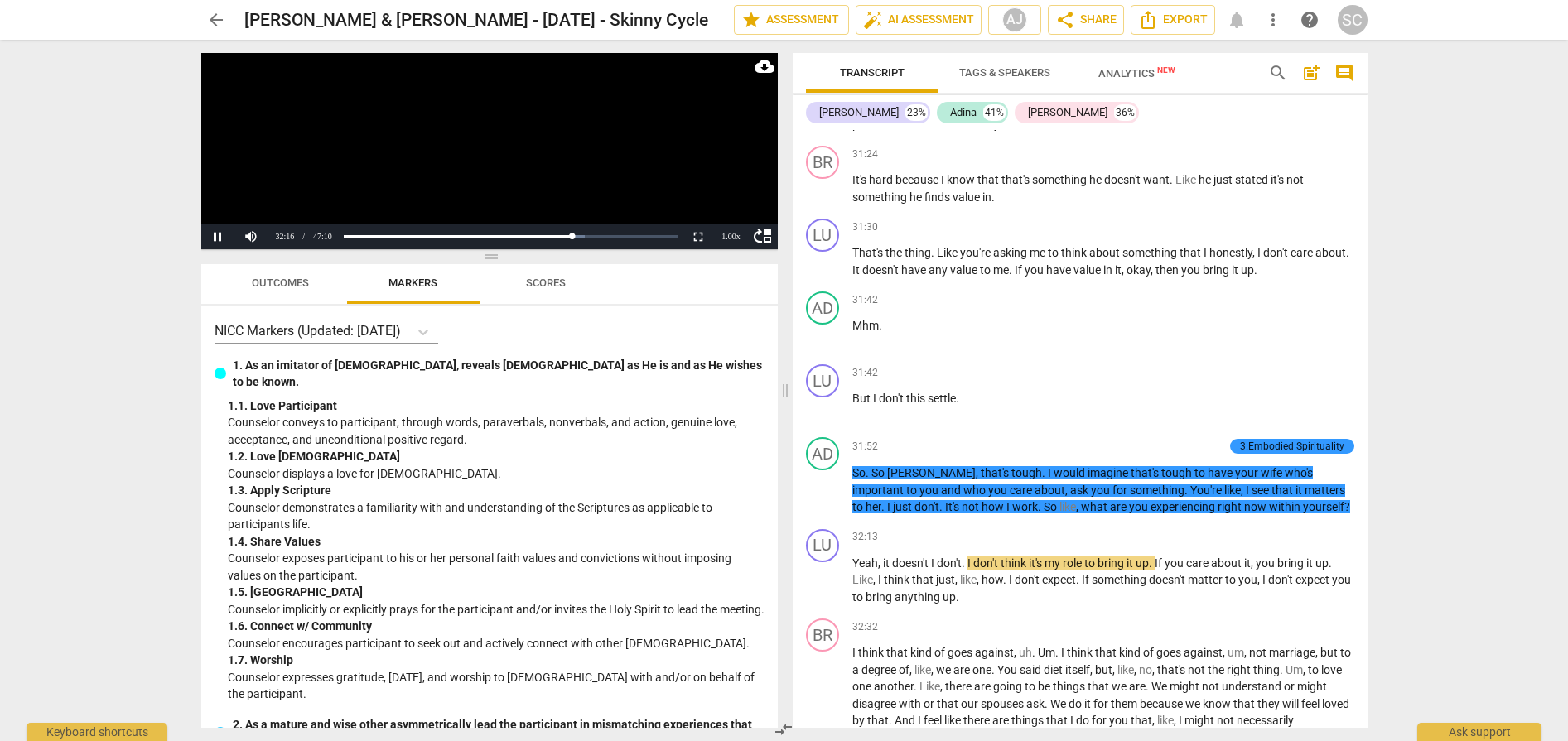
click at [546, 136] on video at bounding box center [489, 150] width 577 height 196
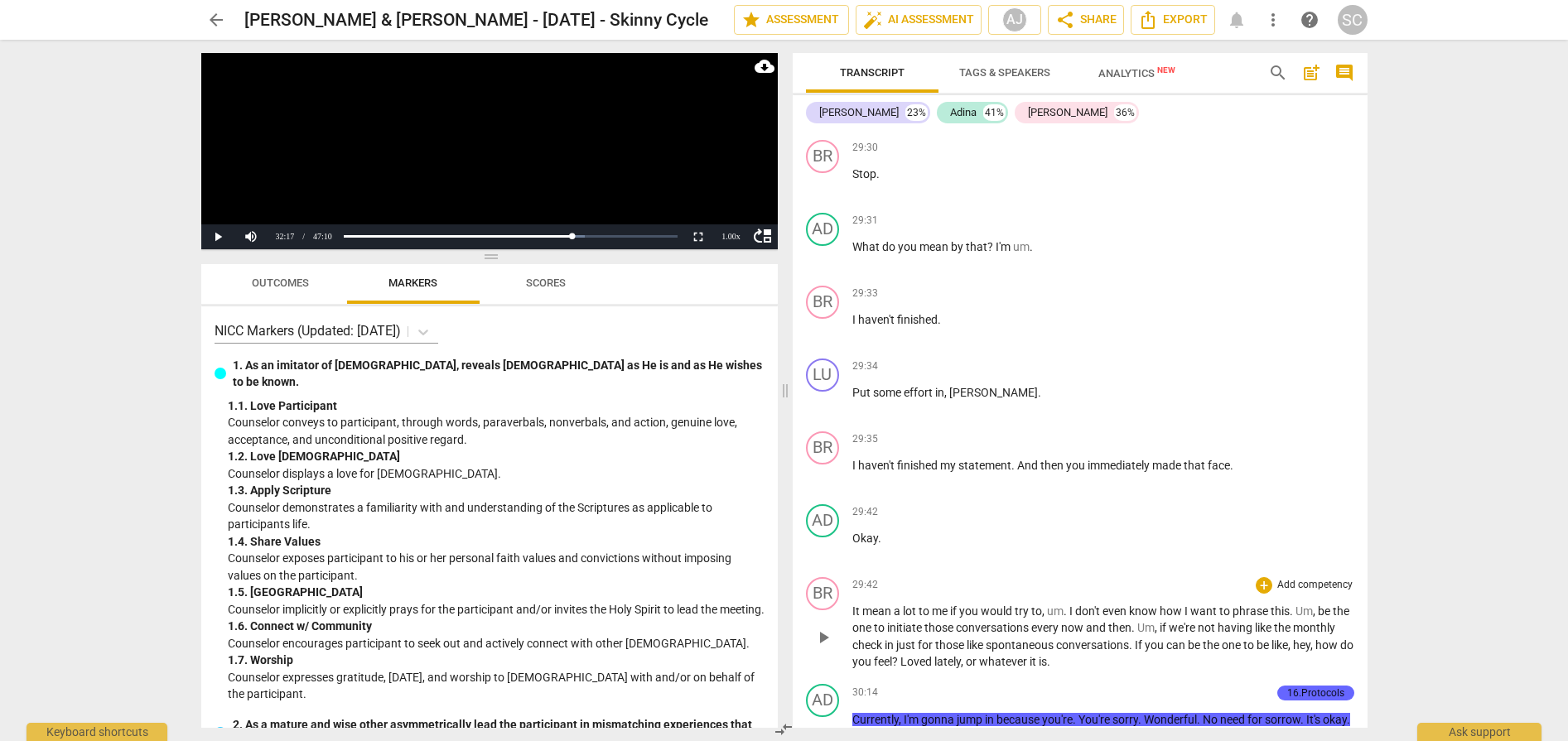
scroll to position [16716, 0]
